Goal: Find specific page/section

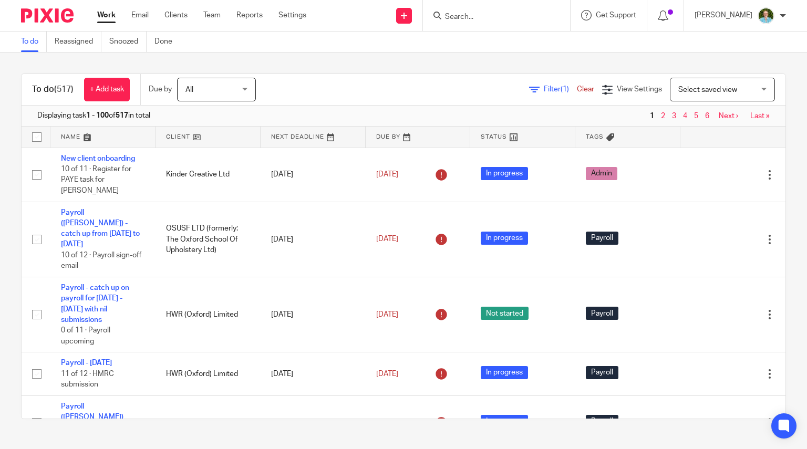
click at [486, 16] on input "Search" at bounding box center [491, 17] width 95 height 9
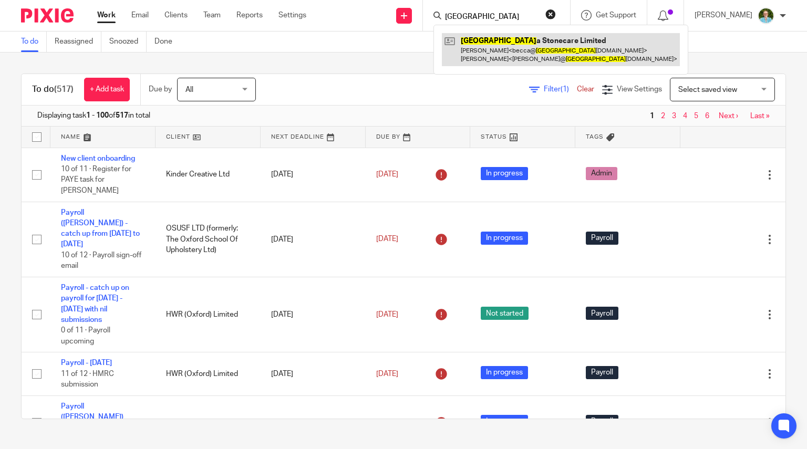
type input "[GEOGRAPHIC_DATA]"
click at [476, 51] on link at bounding box center [561, 49] width 238 height 33
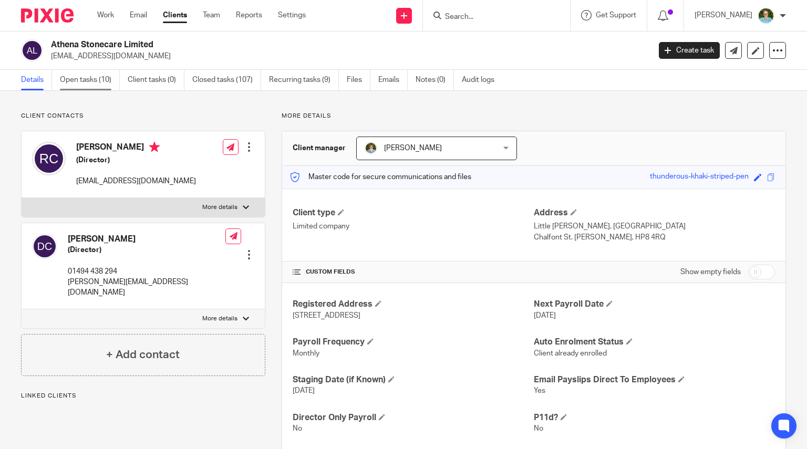
click at [69, 81] on link "Open tasks (10)" at bounding box center [90, 80] width 60 height 20
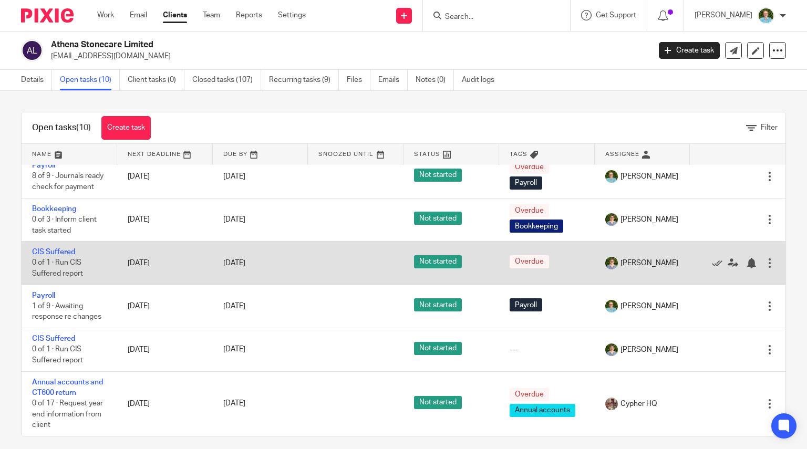
scroll to position [7, 0]
